Goal: Task Accomplishment & Management: Manage account settings

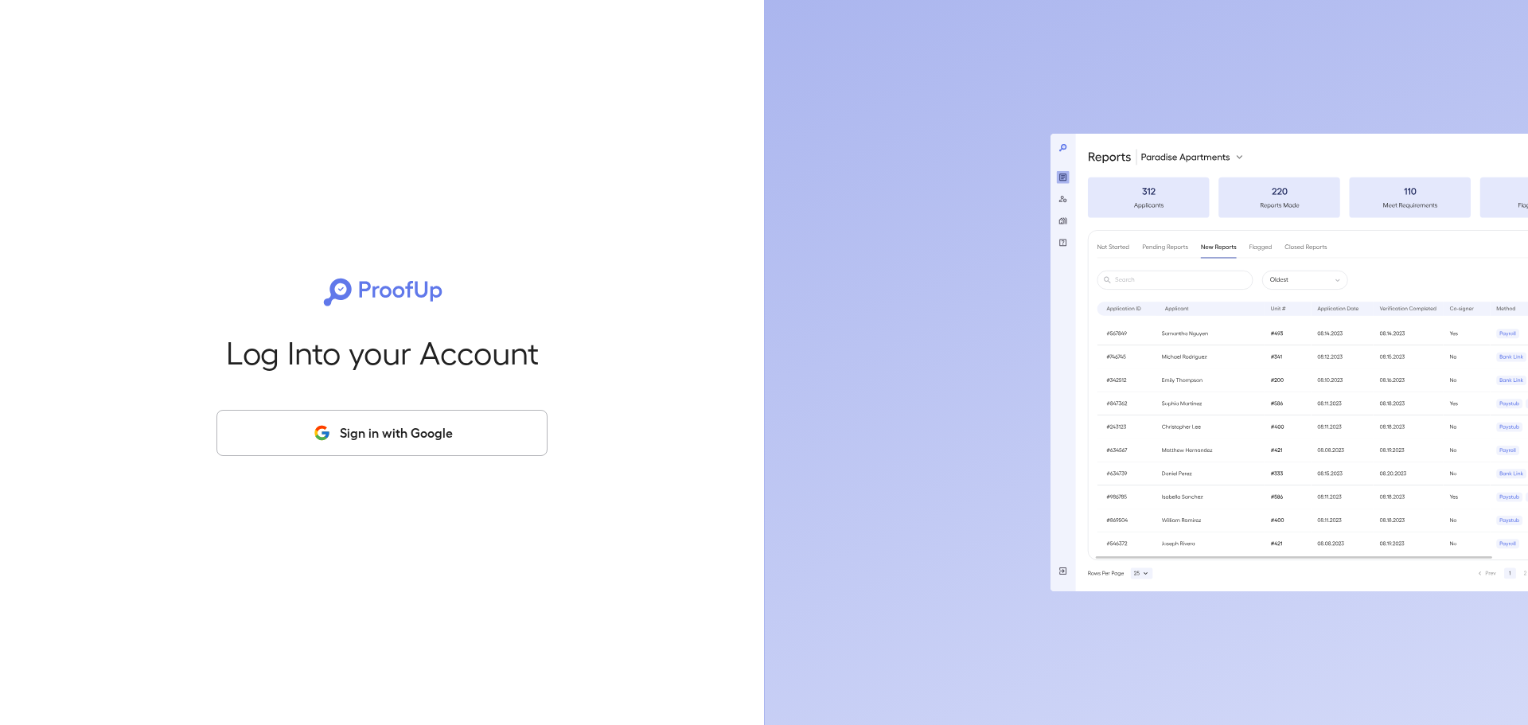
click at [467, 435] on button "Sign in with Google" at bounding box center [382, 433] width 331 height 46
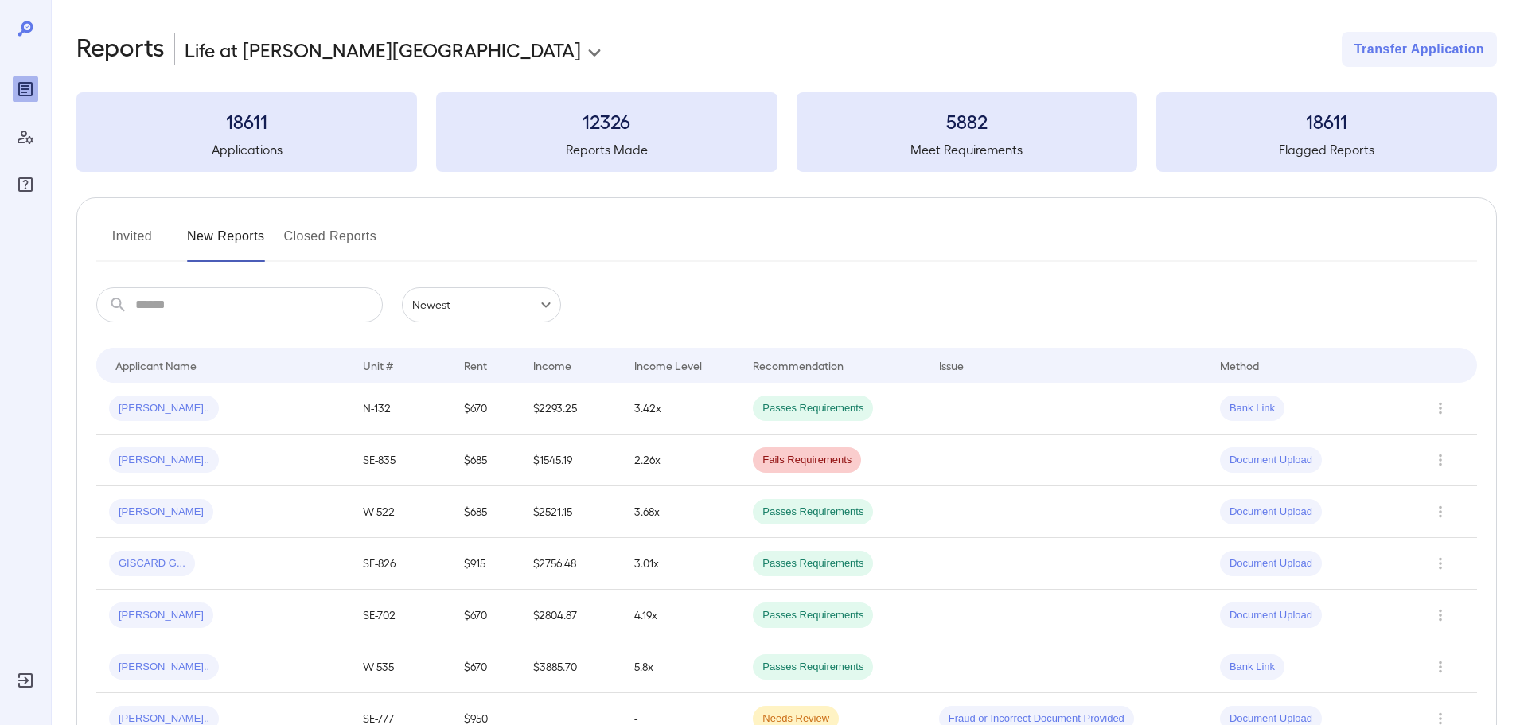
click at [138, 238] on button "Invited" at bounding box center [132, 243] width 72 height 38
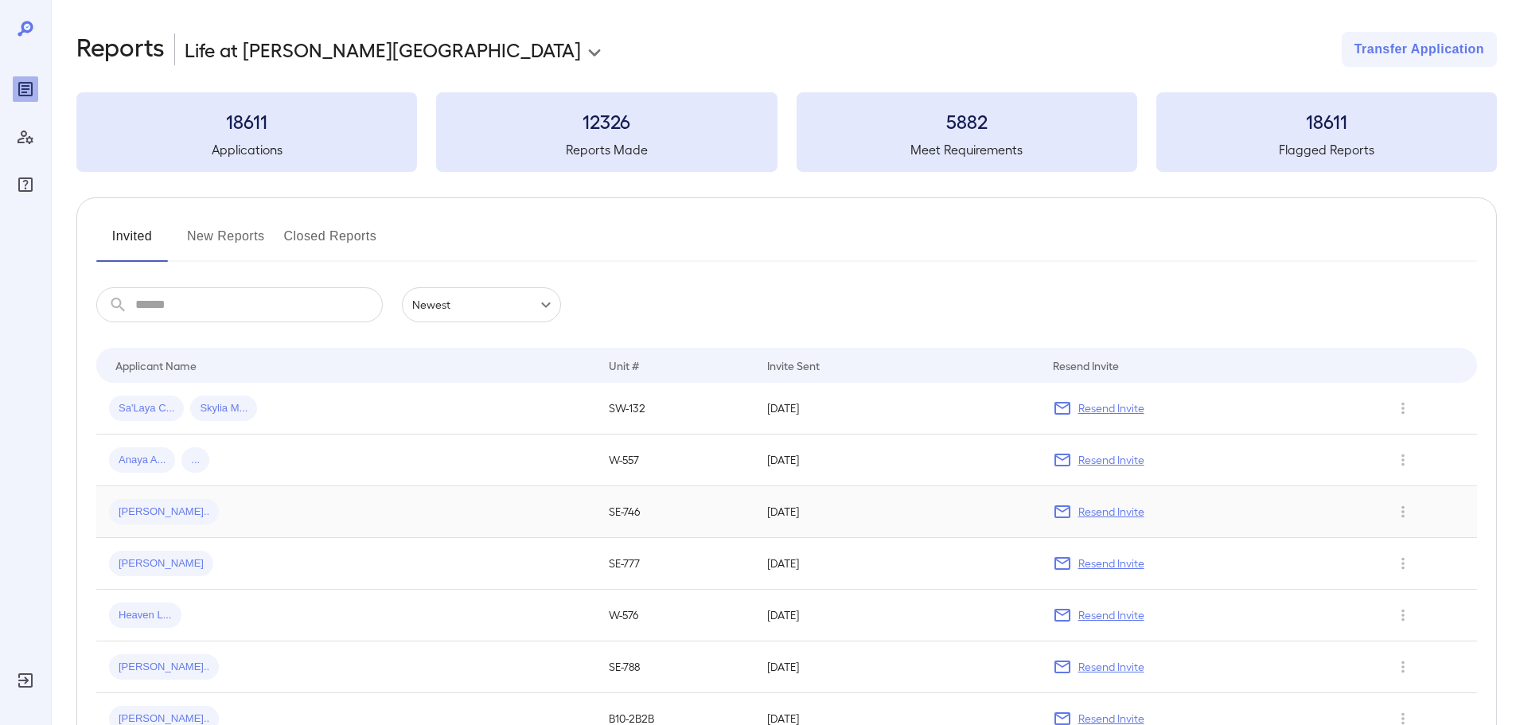
click at [191, 519] on div "Denisha N..." at bounding box center [346, 511] width 474 height 25
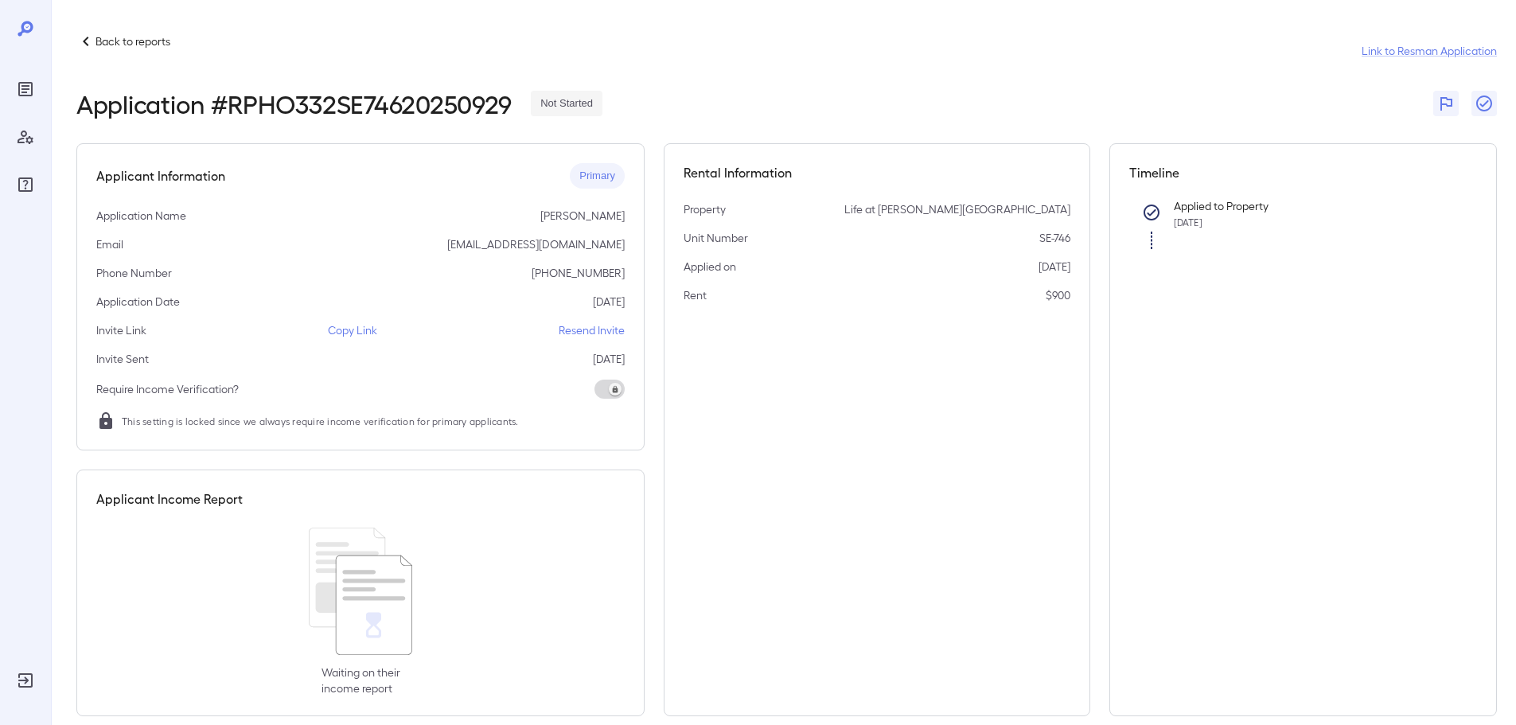
click at [351, 337] on p "Copy Link" at bounding box center [352, 330] width 49 height 16
click at [96, 35] on p "Back to reports" at bounding box center [133, 41] width 75 height 16
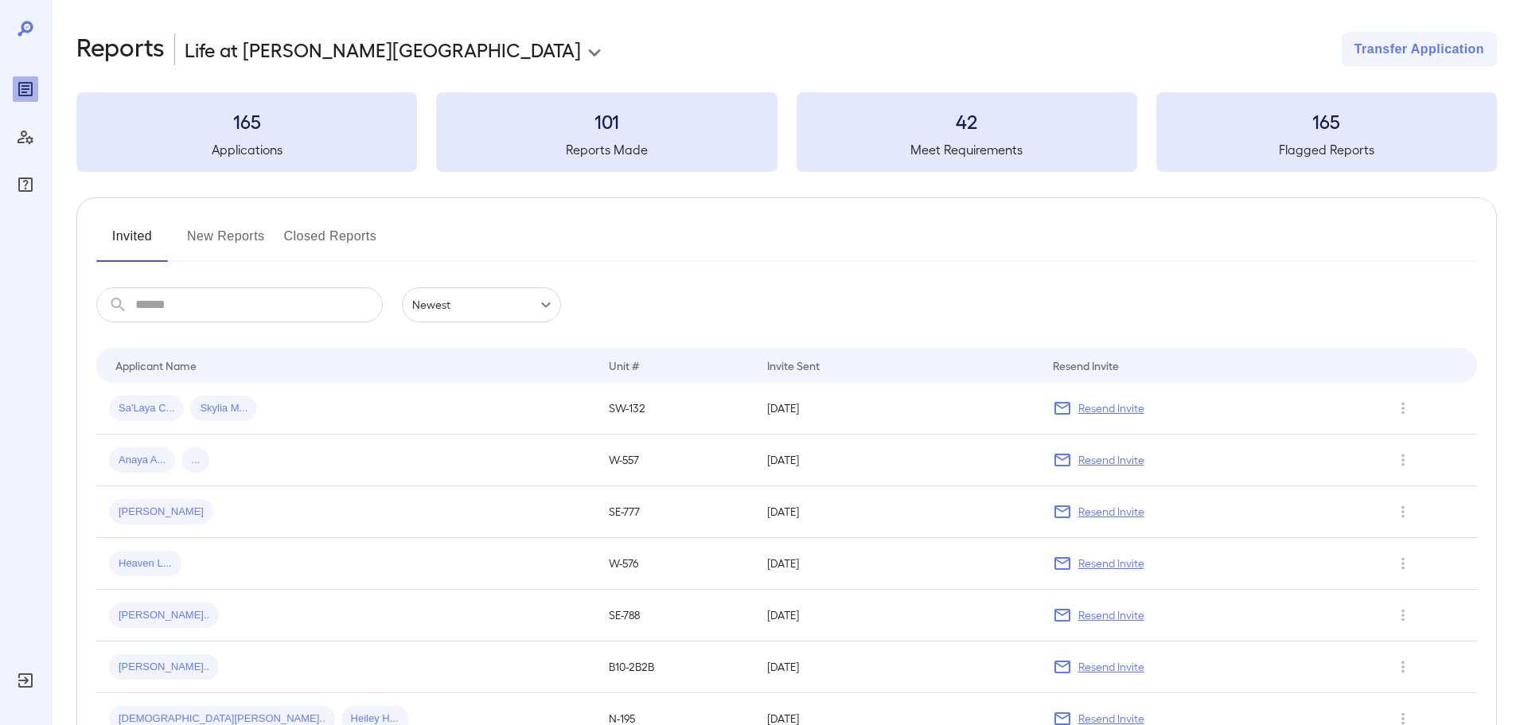
click at [217, 239] on button "New Reports" at bounding box center [226, 243] width 78 height 38
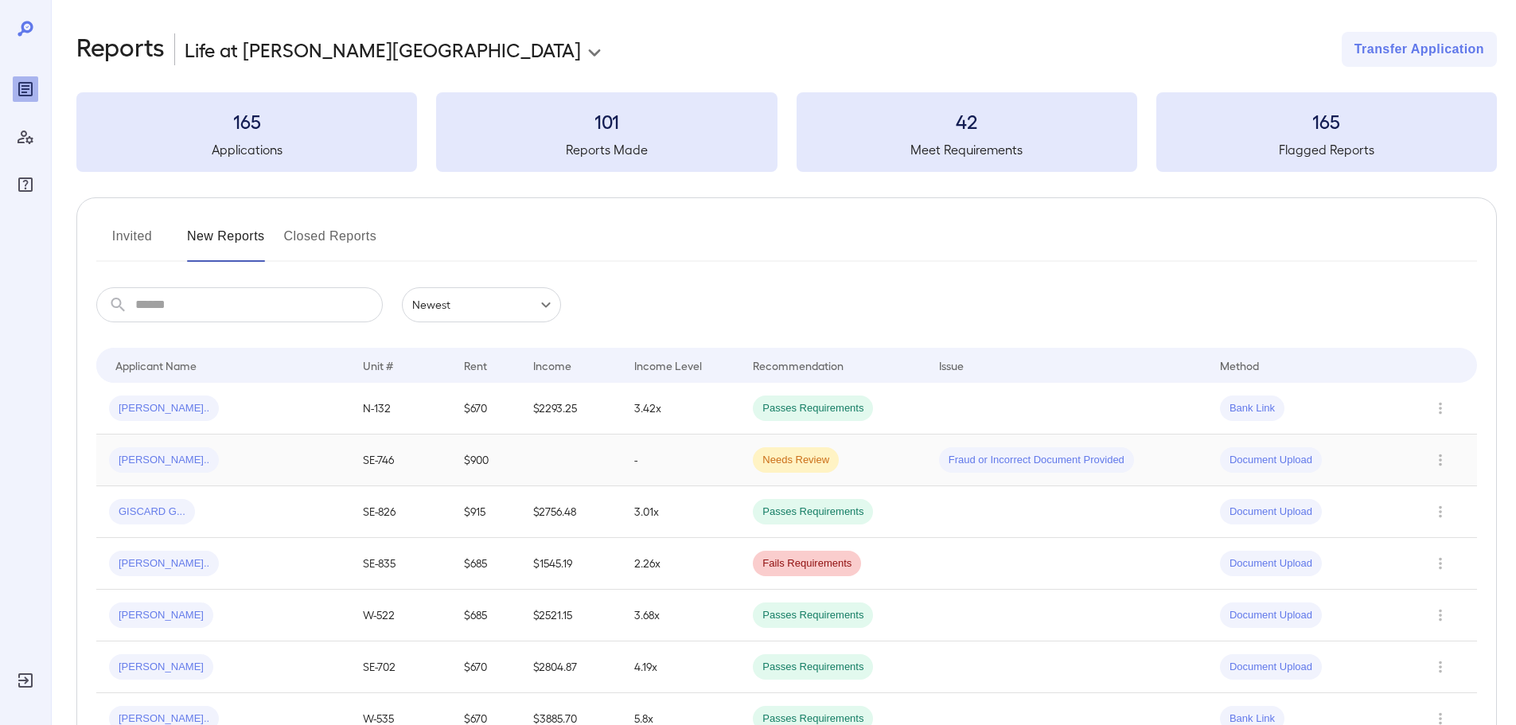
click at [291, 450] on div "Denisha N..." at bounding box center [223, 459] width 228 height 25
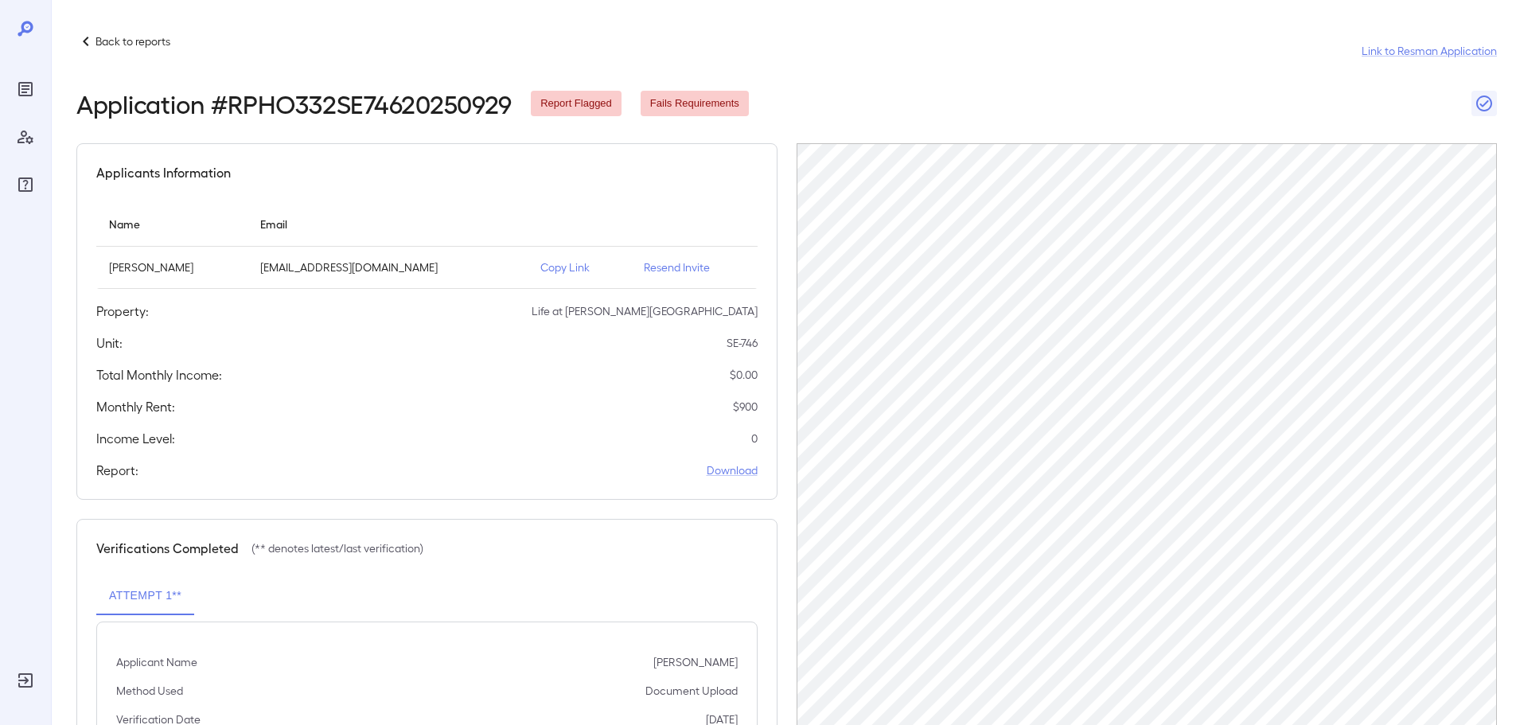
click at [544, 268] on p "Copy Link" at bounding box center [579, 267] width 78 height 16
click at [540, 261] on p "Copy Link" at bounding box center [579, 267] width 78 height 16
